Goal: Task Accomplishment & Management: Manage account settings

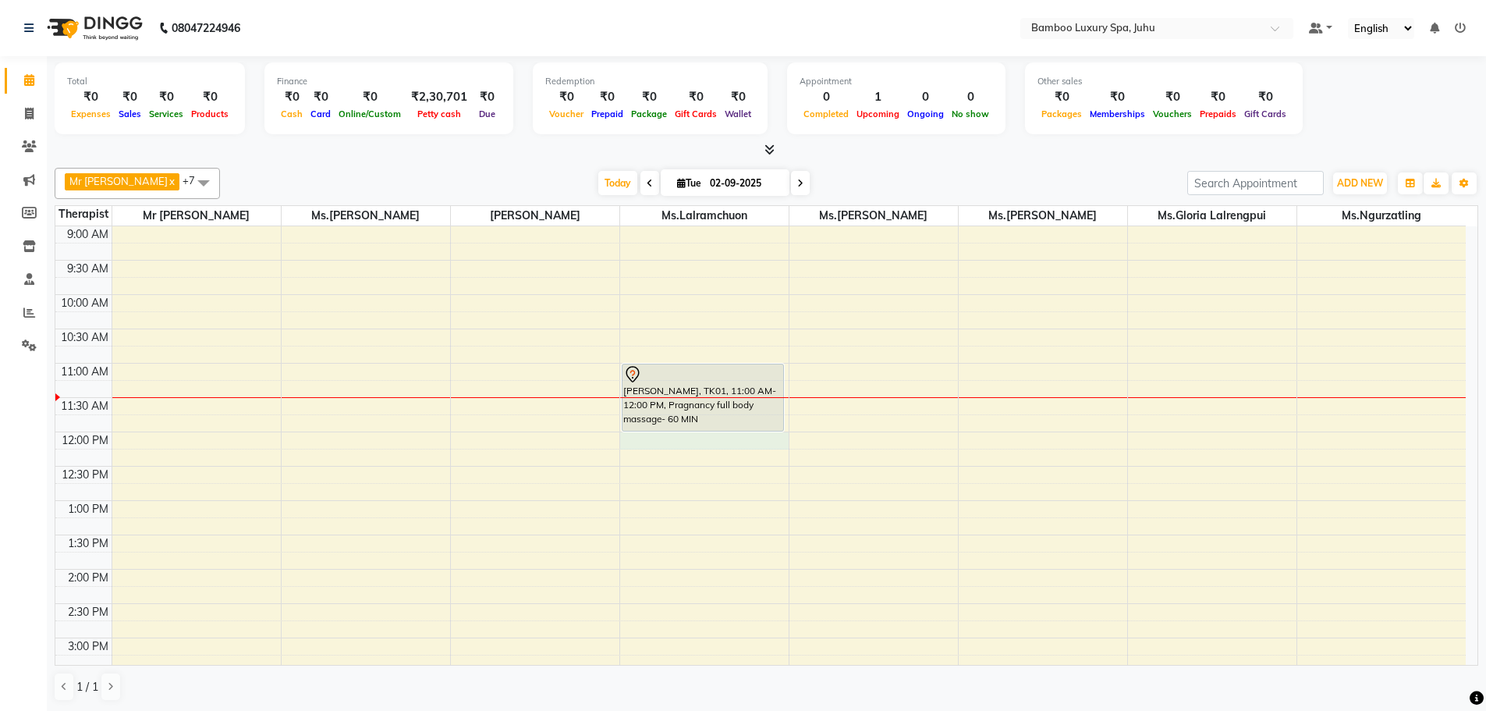
click at [749, 448] on div "9:00 AM 9:30 AM 10:00 AM 10:30 AM 11:00 AM 11:30 AM 12:00 PM 12:30 PM 1:00 PM 1…" at bounding box center [760, 706] width 1410 height 960
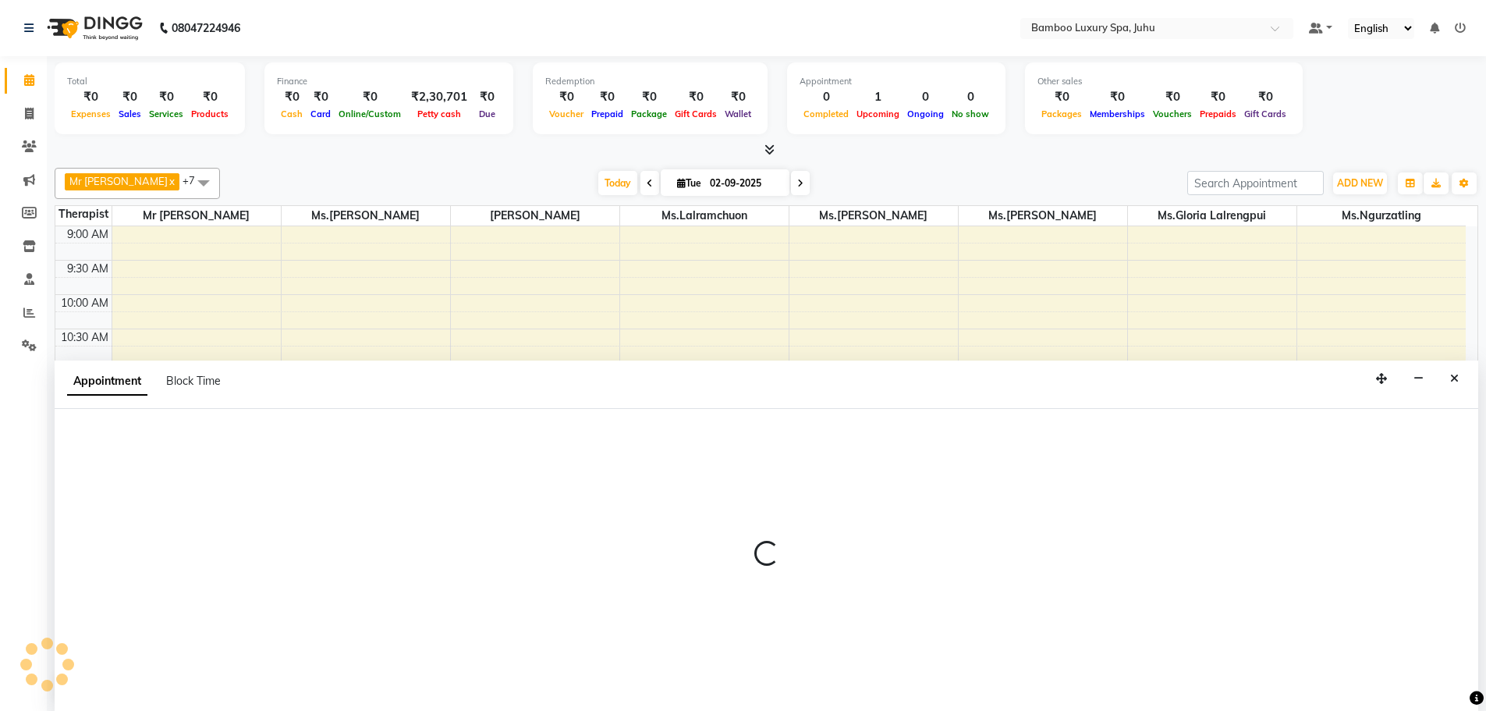
scroll to position [1, 0]
select select "75915"
select select "720"
select select "tentative"
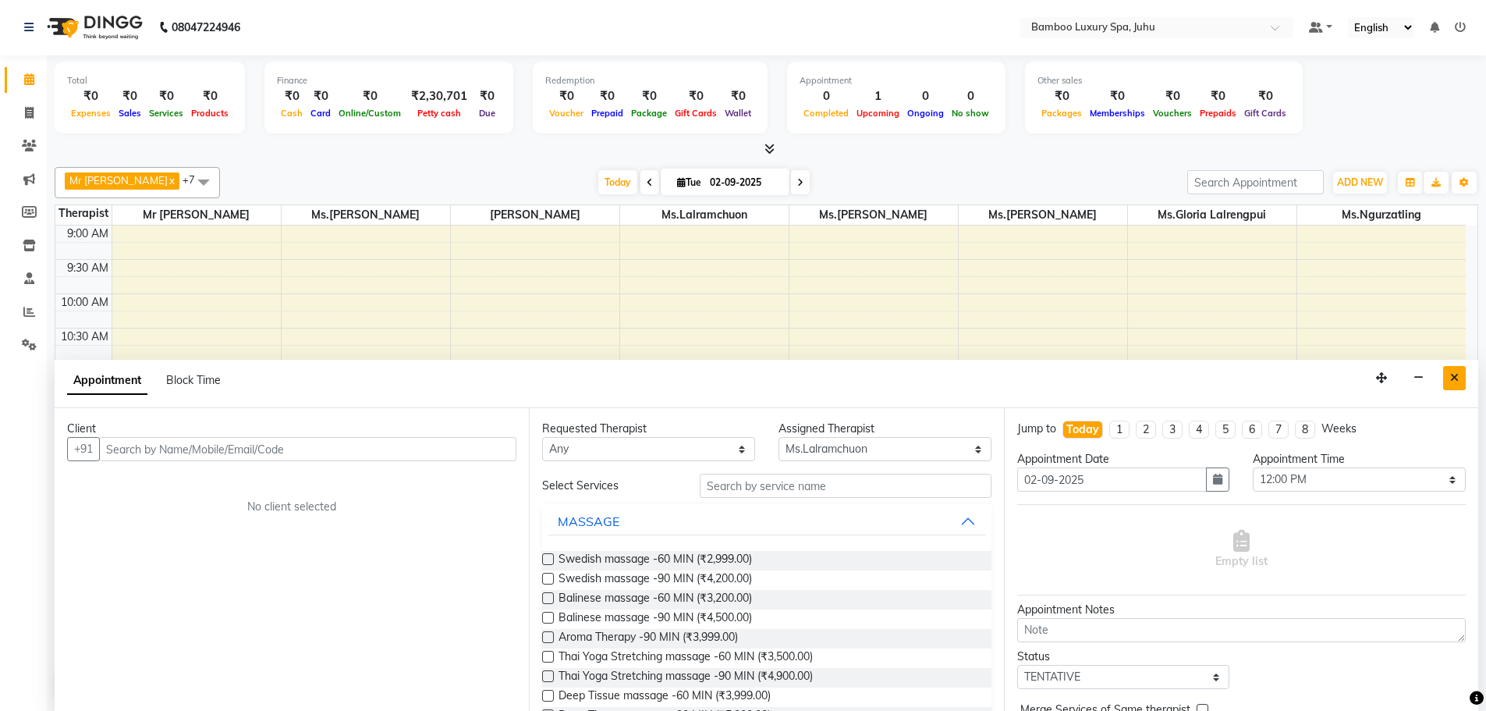
click at [1460, 377] on button "Close" at bounding box center [1454, 378] width 23 height 24
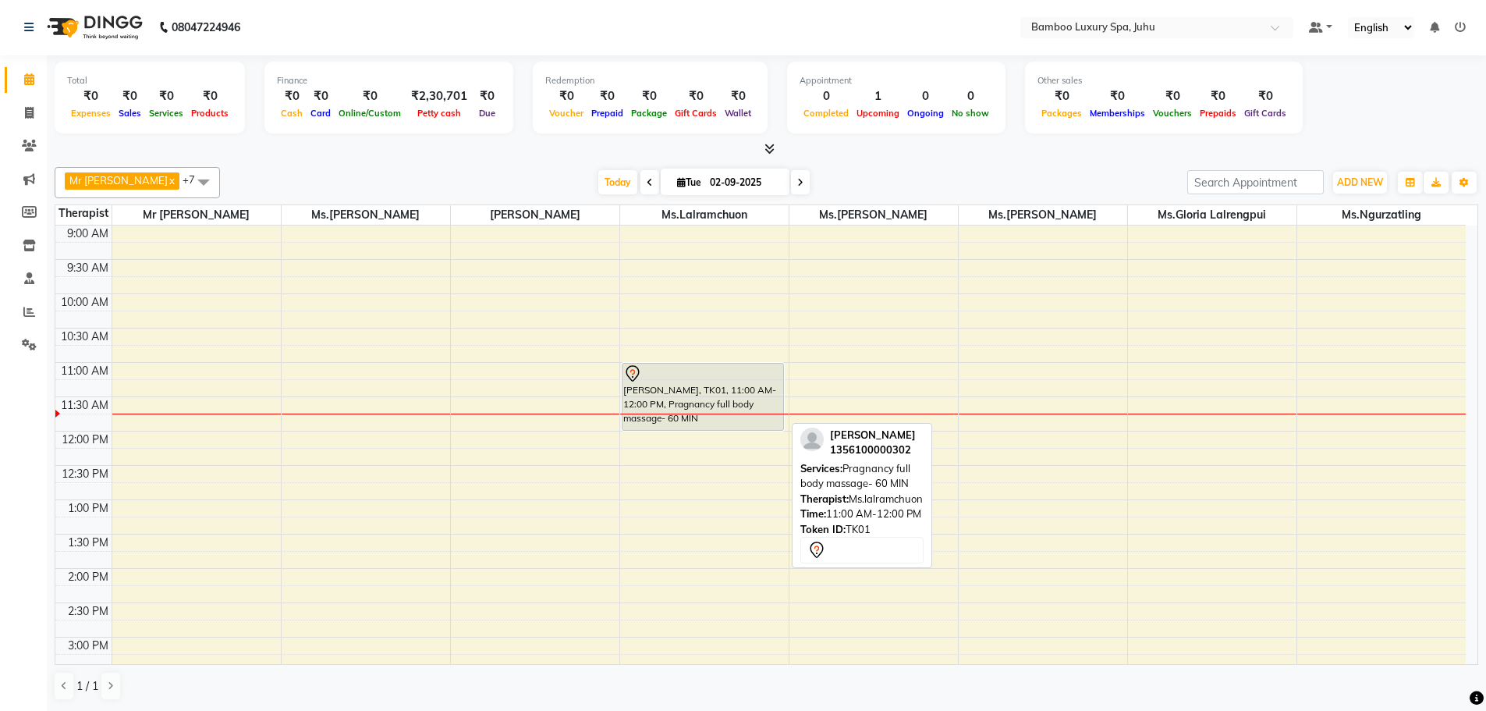
click at [683, 404] on div "[PERSON_NAME], TK01, 11:00 AM-12:00 PM, Pragnancy full body massage- 60 MIN" at bounding box center [703, 397] width 161 height 66
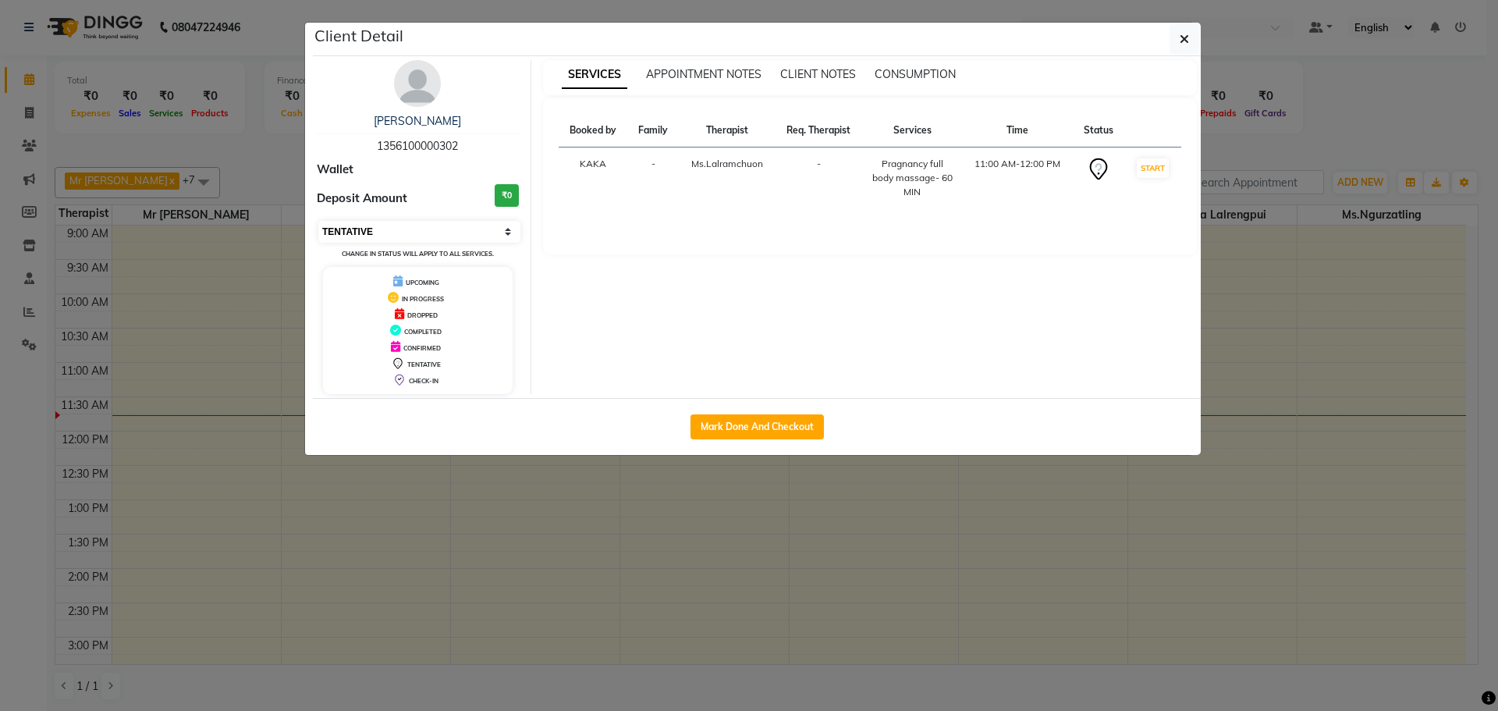
click at [418, 227] on select "Select IN SERVICE CONFIRMED TENTATIVE CHECK IN MARK DONE DROPPED UPCOMING" at bounding box center [419, 232] width 202 height 22
select select "2"
click at [318, 221] on select "Select IN SERVICE CONFIRMED TENTATIVE CHECK IN MARK DONE DROPPED UPCOMING" at bounding box center [419, 232] width 202 height 22
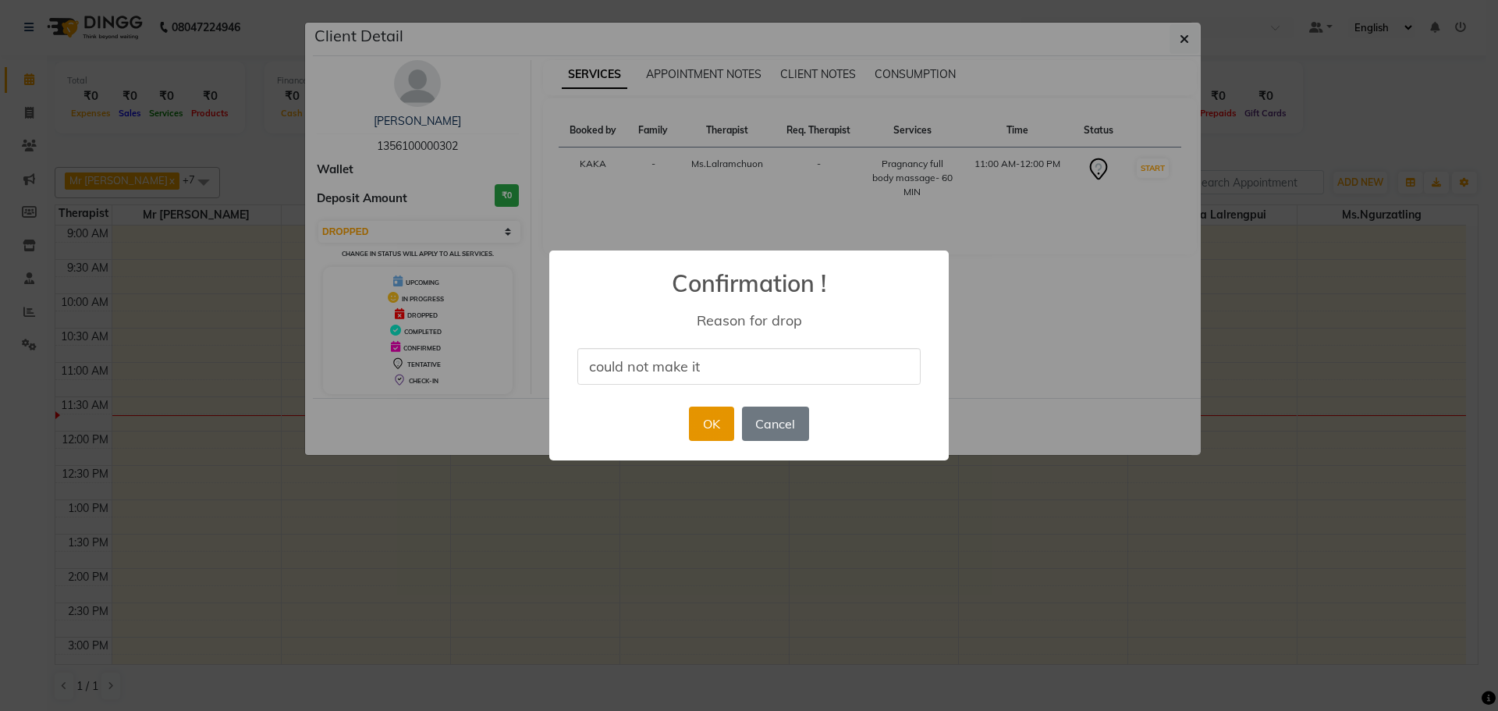
type input "could not make it"
click at [697, 428] on button "OK" at bounding box center [711, 423] width 44 height 34
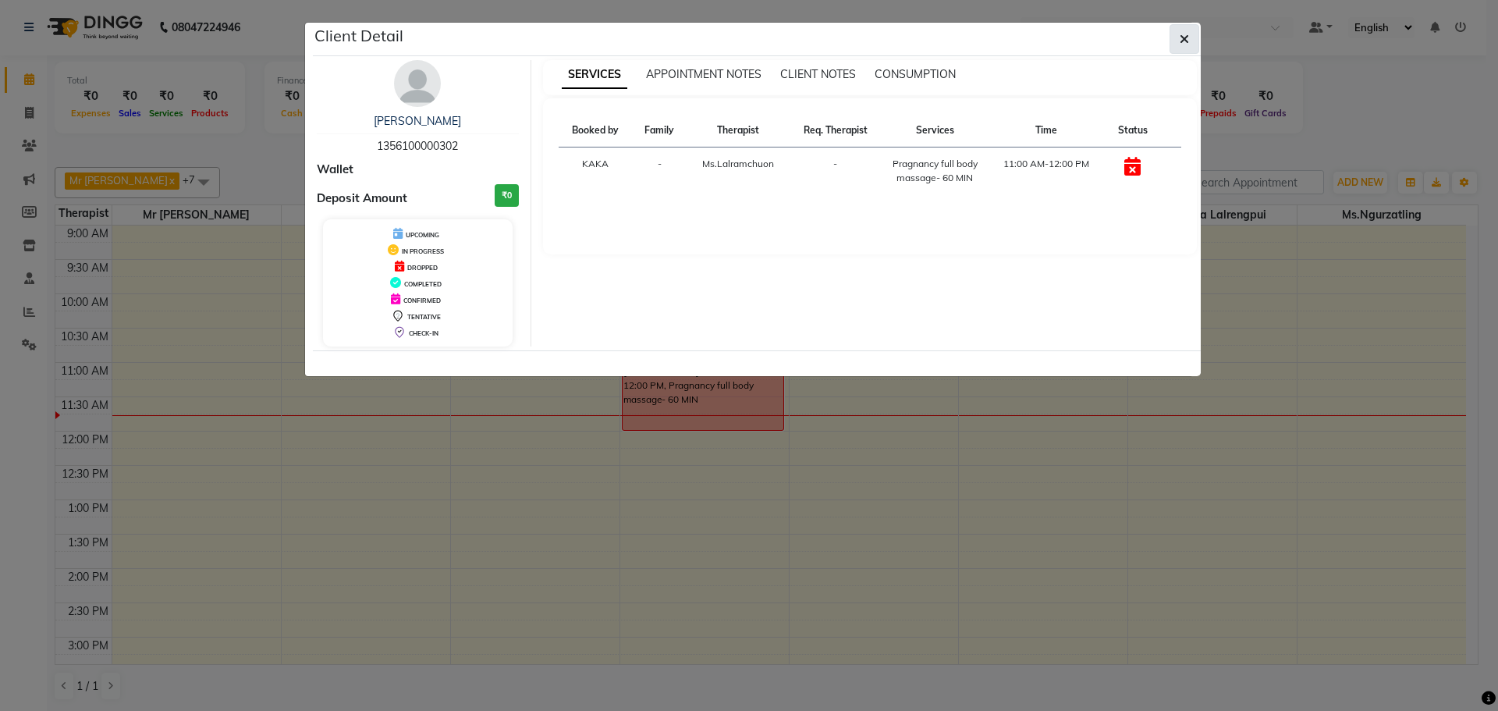
click at [1179, 37] on icon "button" at bounding box center [1183, 39] width 9 height 12
